Goal: Task Accomplishment & Management: Use online tool/utility

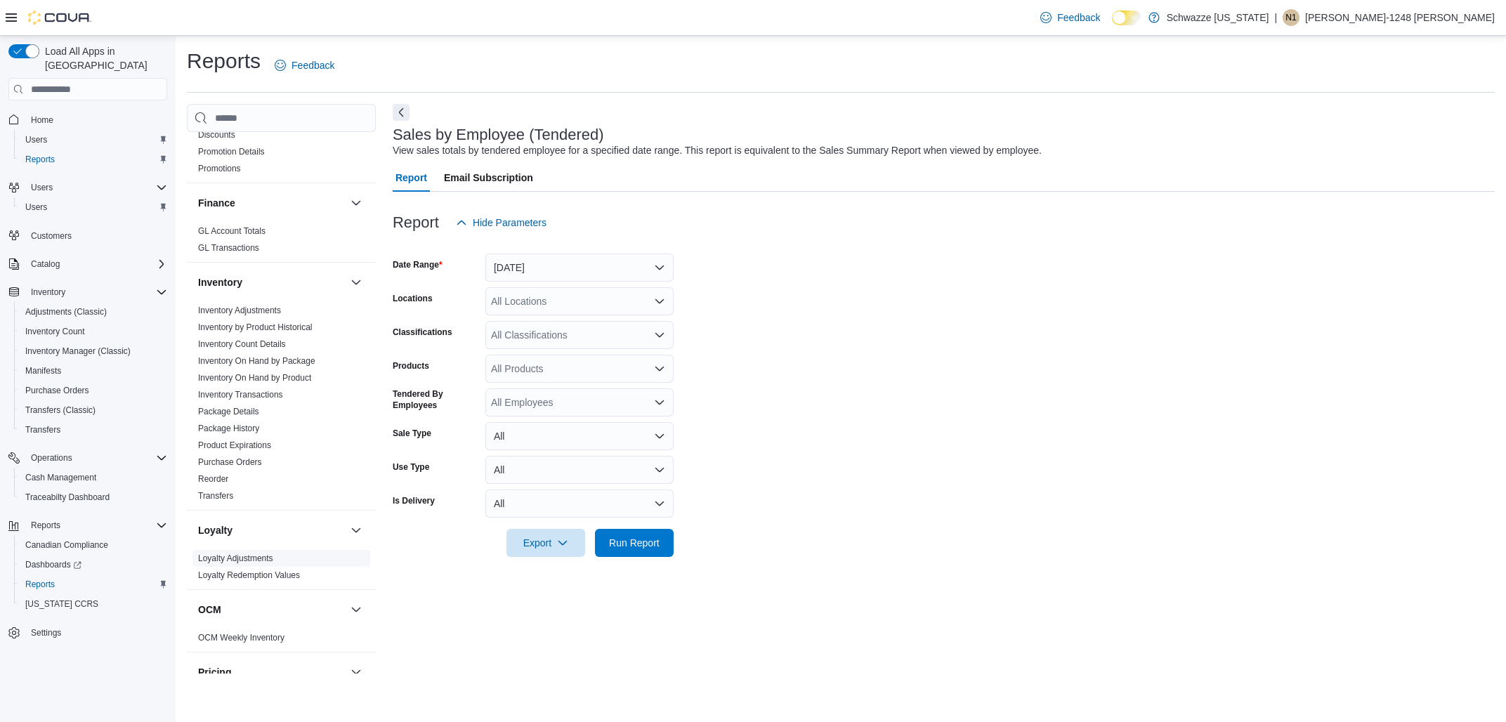
scroll to position [329, 0]
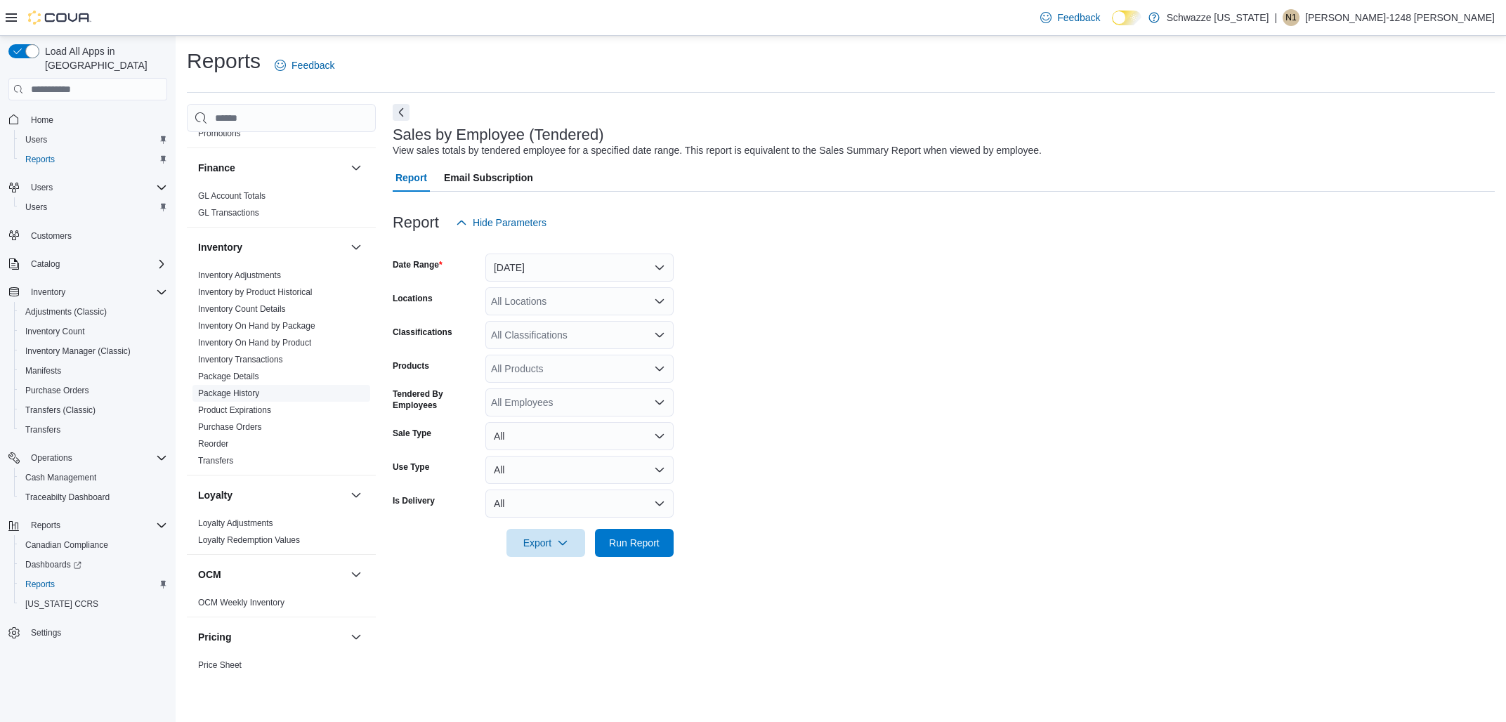
click at [228, 393] on link "Package History" at bounding box center [228, 393] width 61 height 10
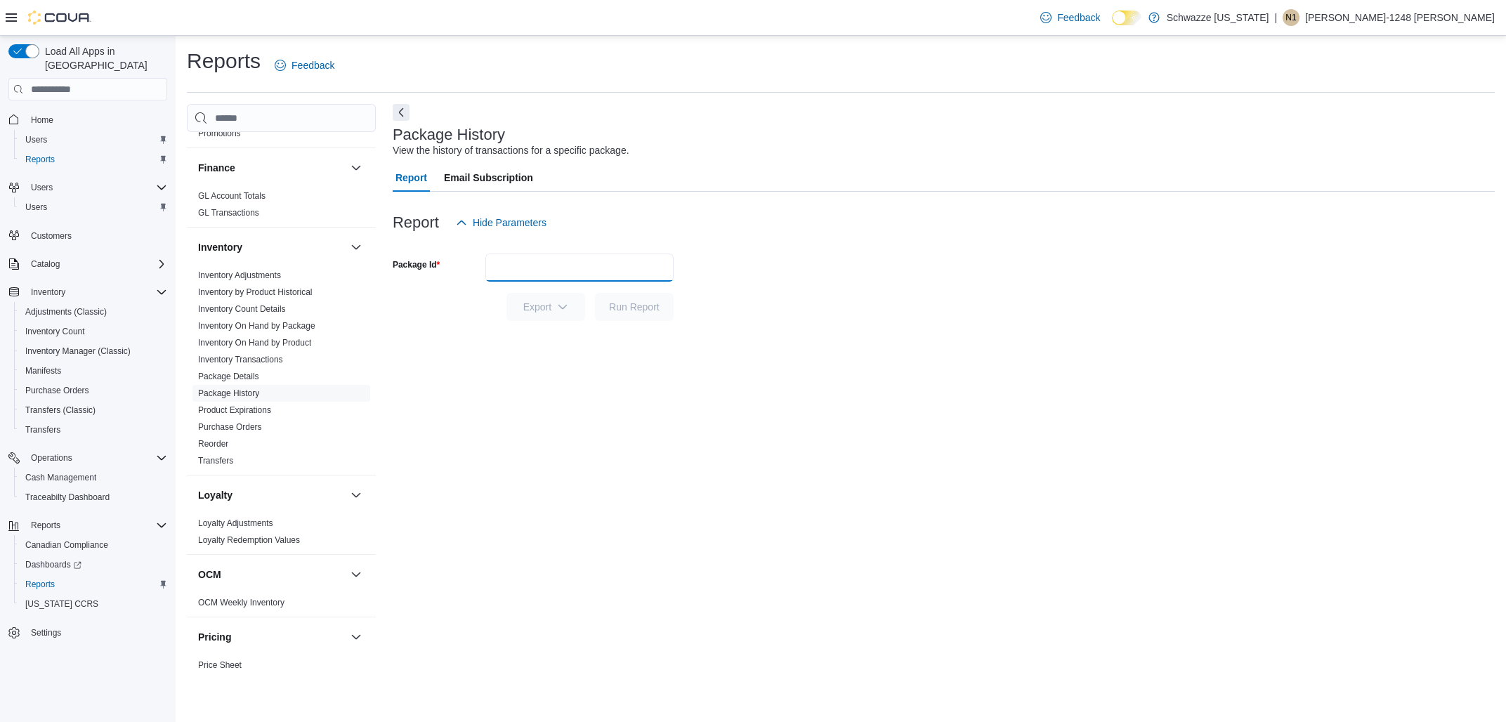
click at [574, 258] on input "Package Id" at bounding box center [579, 268] width 188 height 28
paste input "**********"
type input "**********"
click at [624, 305] on span "Run Report" at bounding box center [634, 306] width 51 height 14
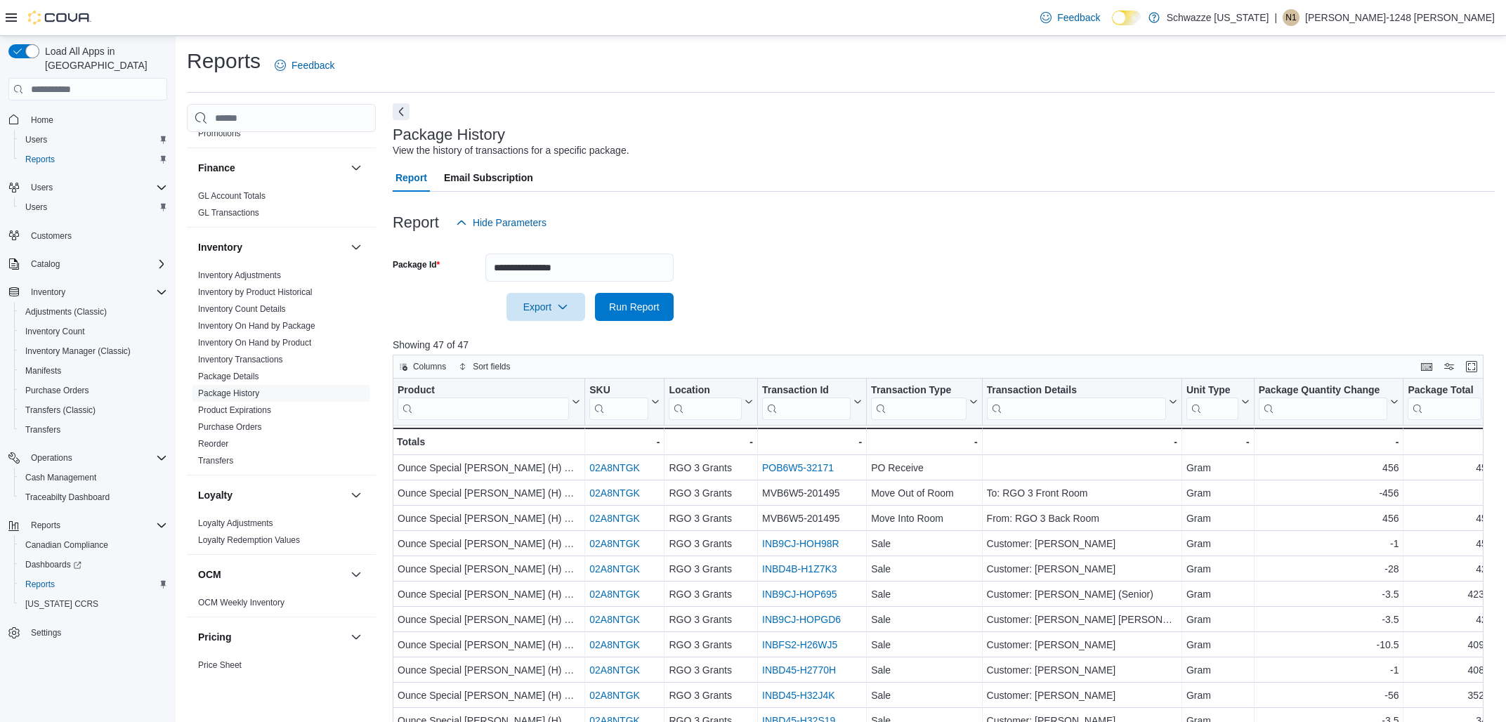
click at [404, 114] on button "Next" at bounding box center [401, 111] width 17 height 17
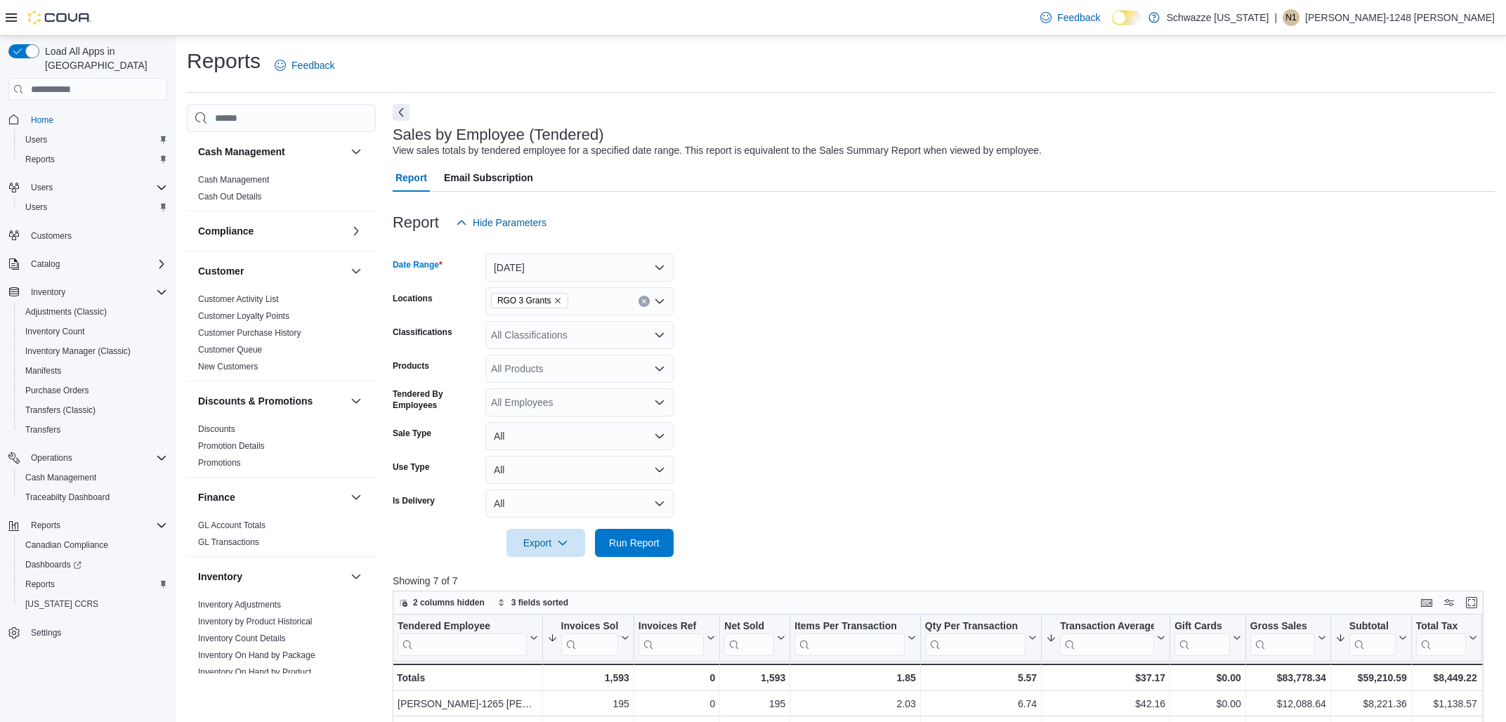
scroll to position [6, 0]
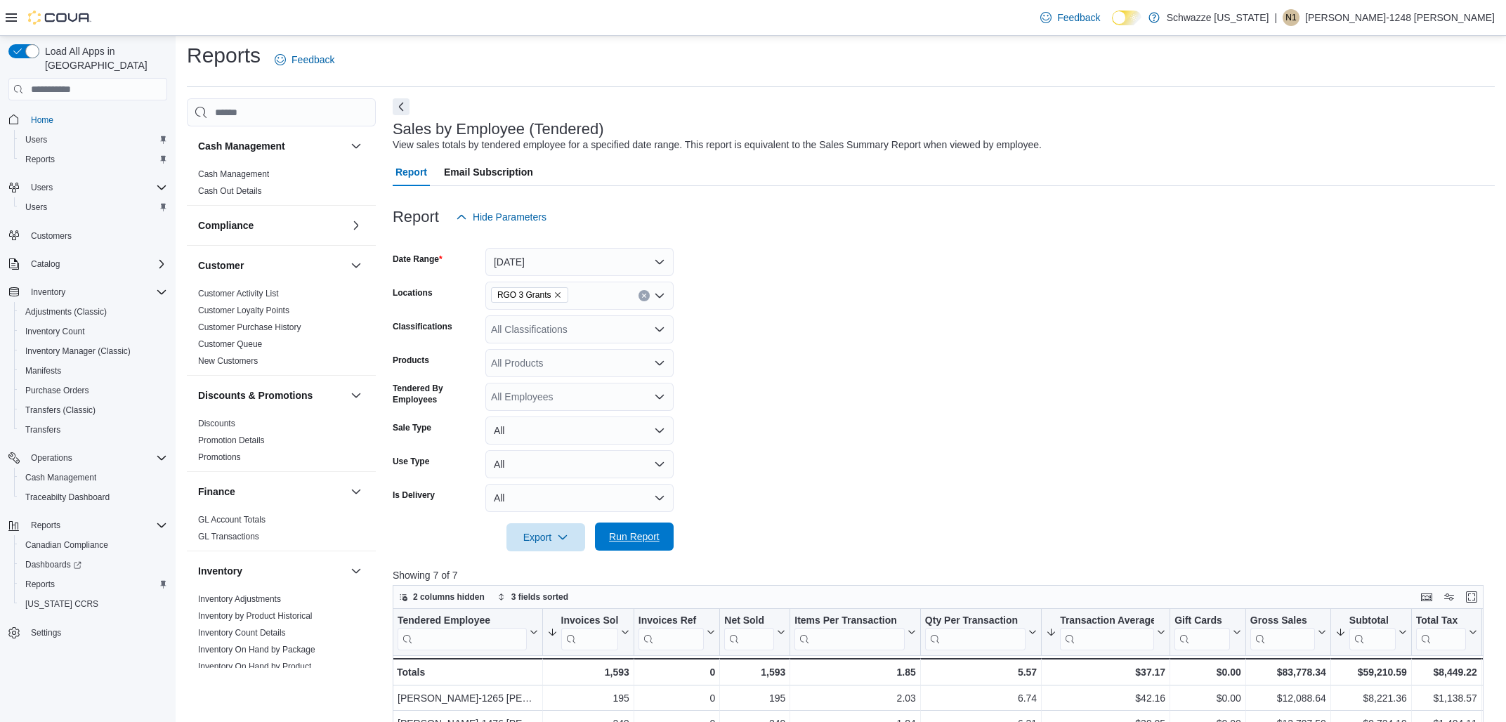
click at [626, 537] on span "Run Report" at bounding box center [634, 537] width 51 height 14
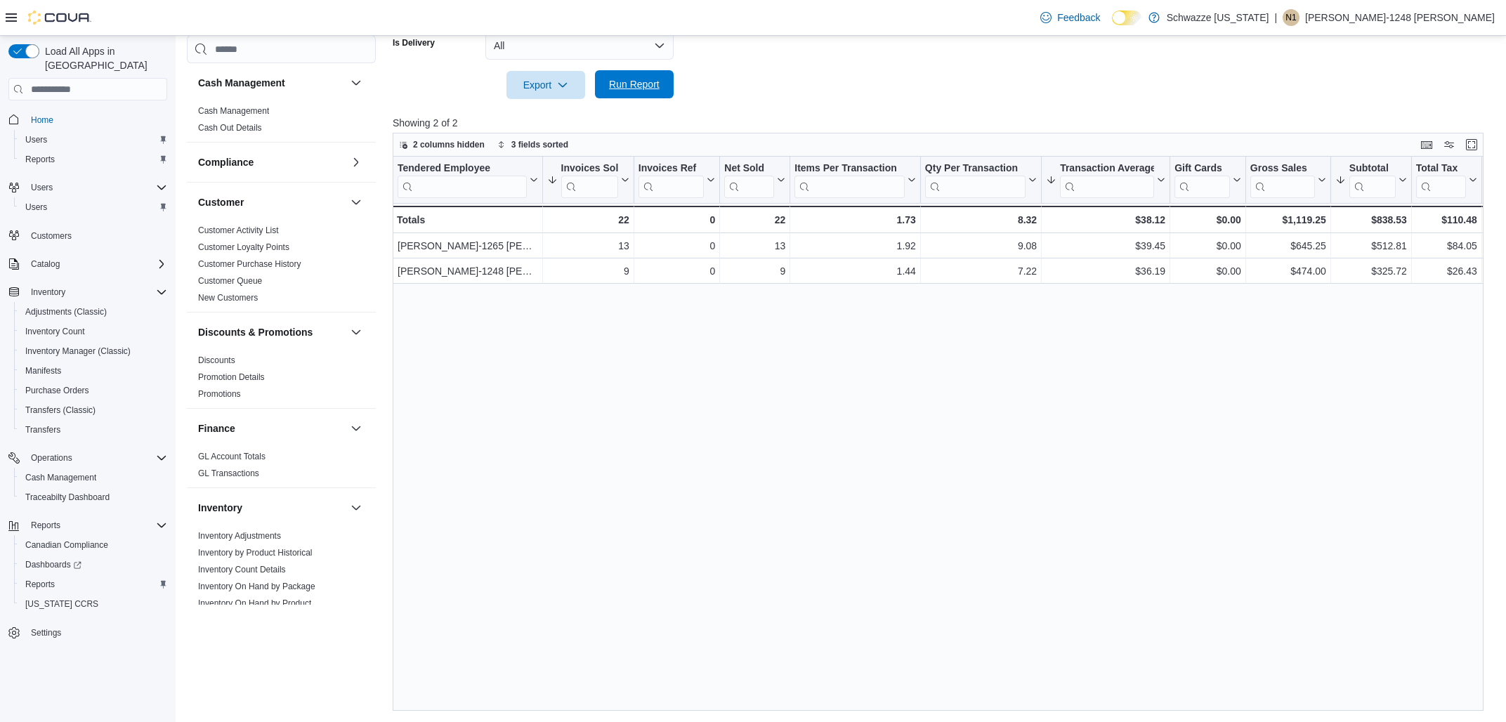
click at [631, 81] on span "Run Report" at bounding box center [634, 84] width 51 height 14
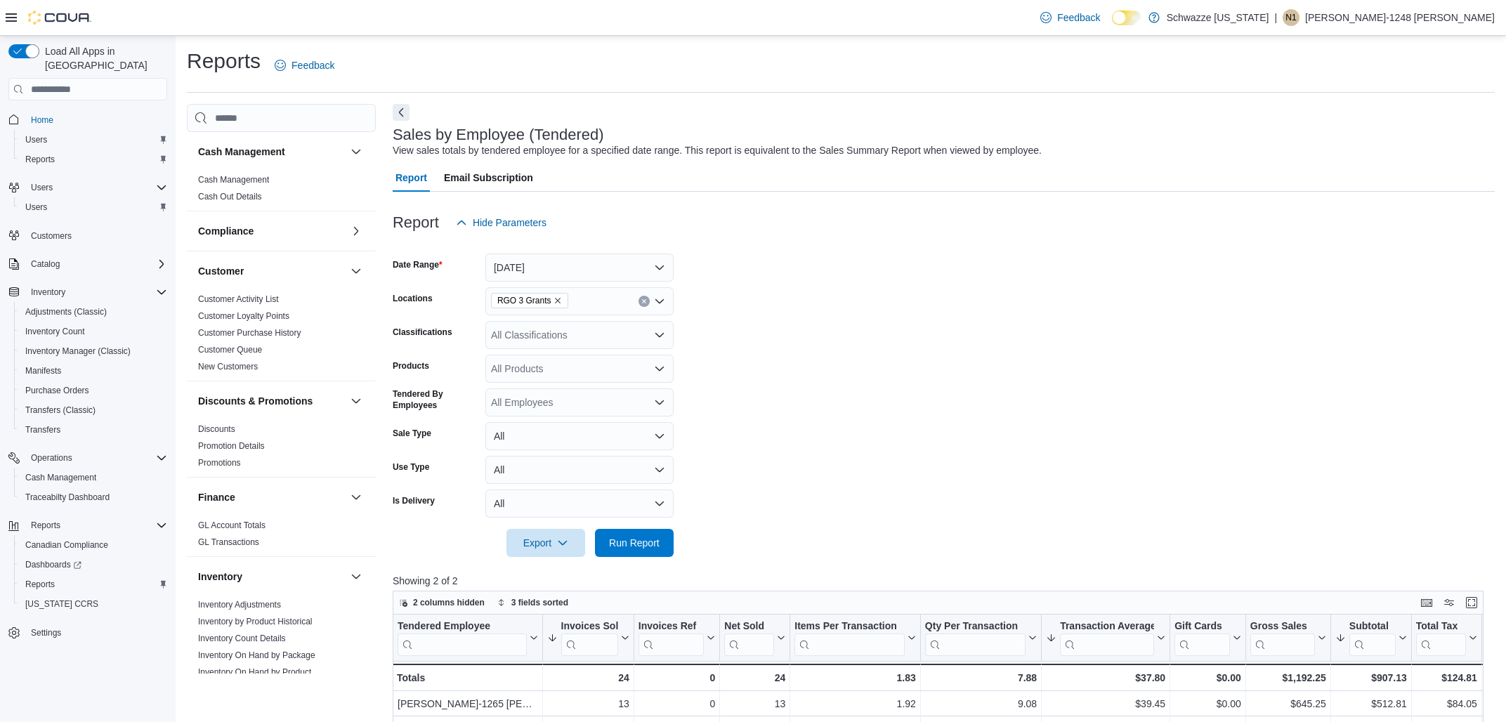
scroll to position [458, 0]
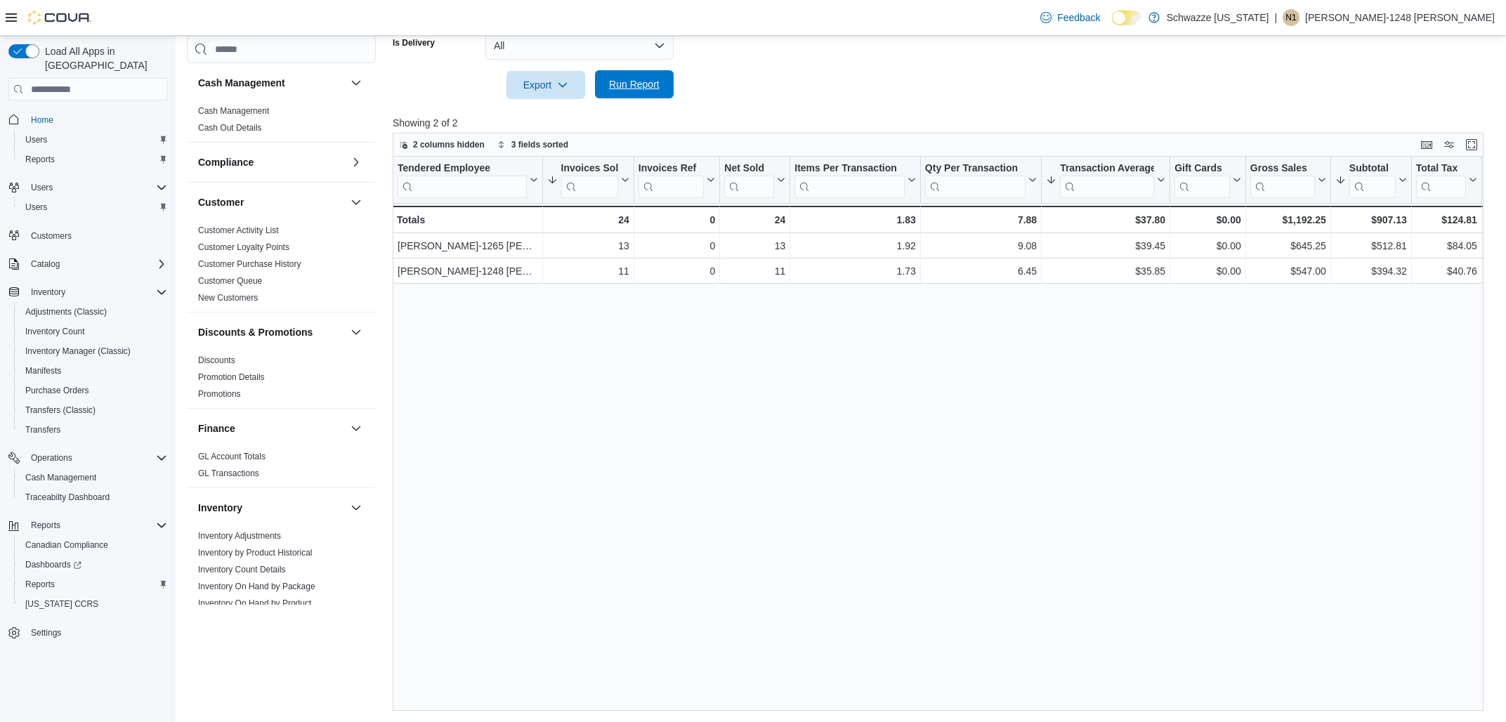
click at [621, 88] on span "Run Report" at bounding box center [634, 84] width 51 height 14
